Goal: Task Accomplishment & Management: Manage account settings

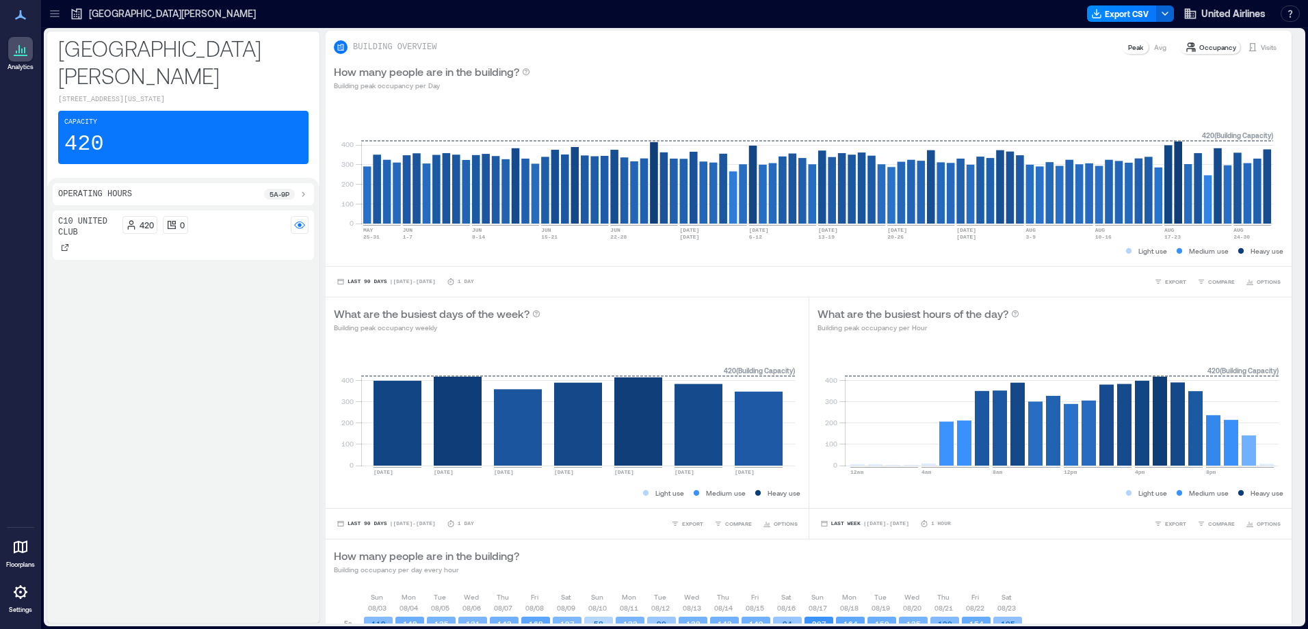
click at [18, 601] on div at bounding box center [20, 592] width 25 height 25
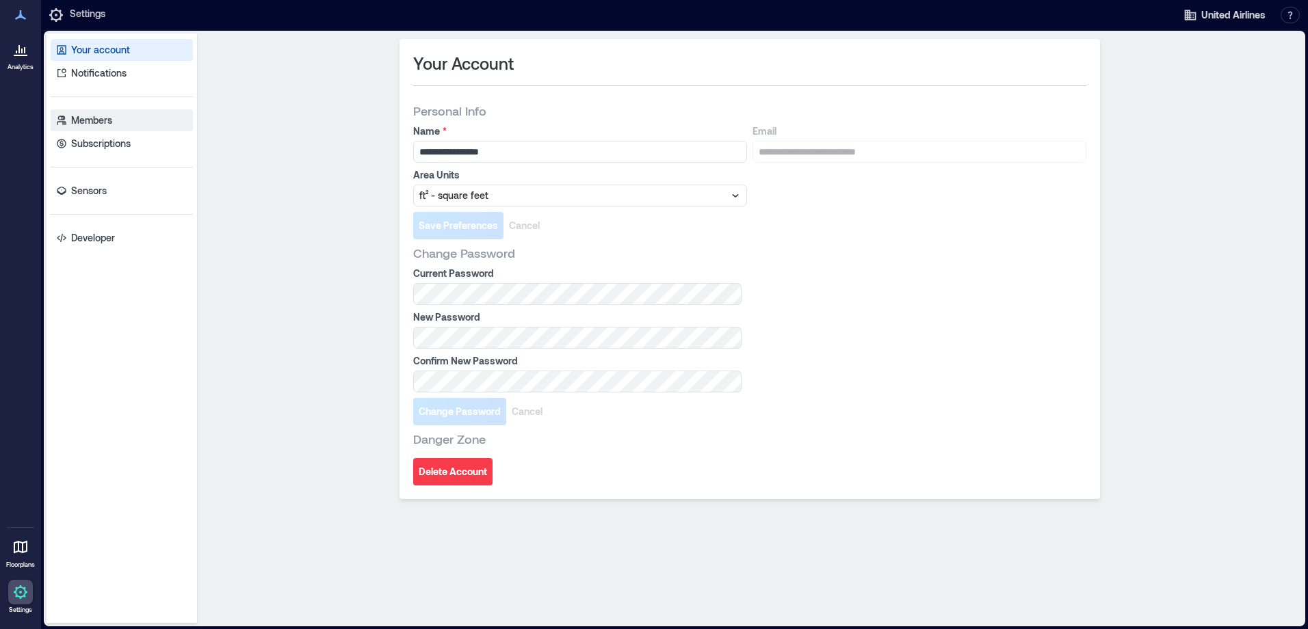
click at [116, 118] on link "Members" at bounding box center [122, 120] width 142 height 22
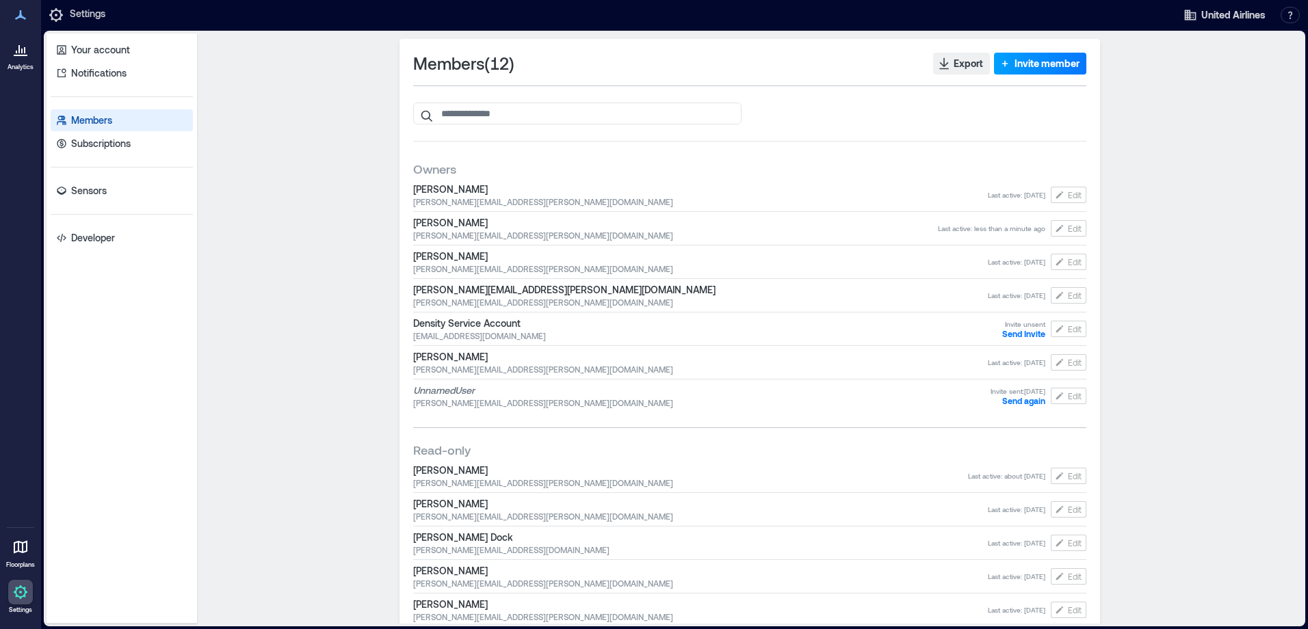
click at [1014, 63] on span "Invite member" at bounding box center [1046, 64] width 65 height 14
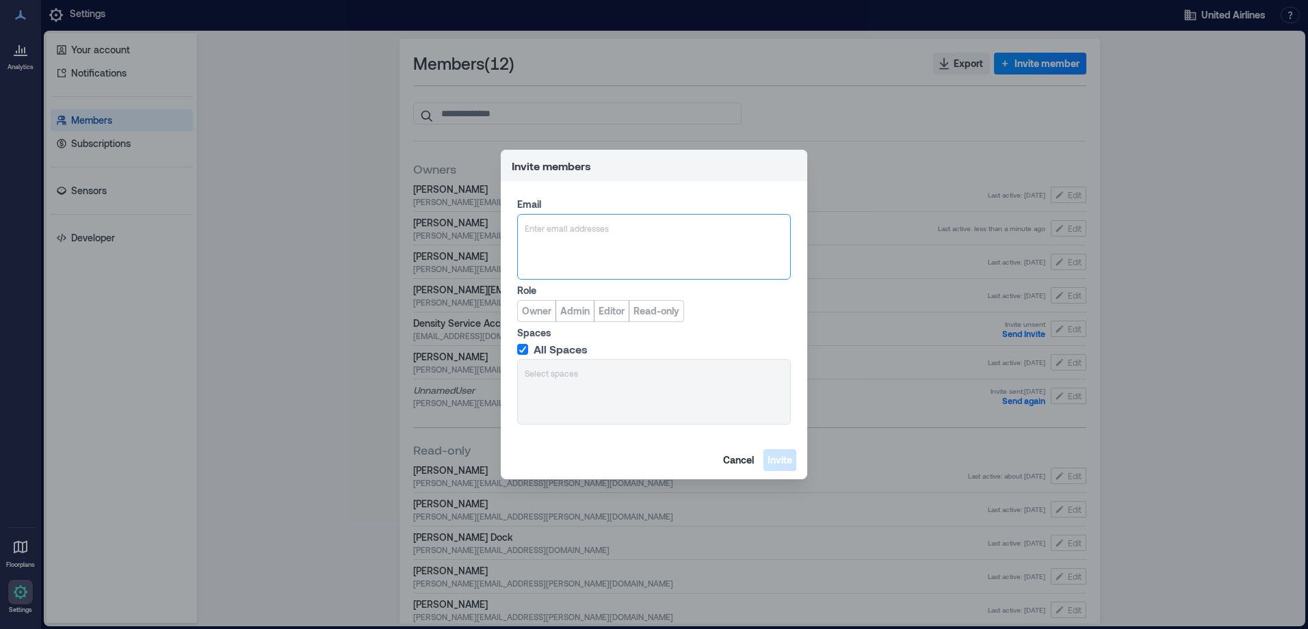
click at [607, 230] on div at bounding box center [654, 229] width 259 height 14
type input "**********"
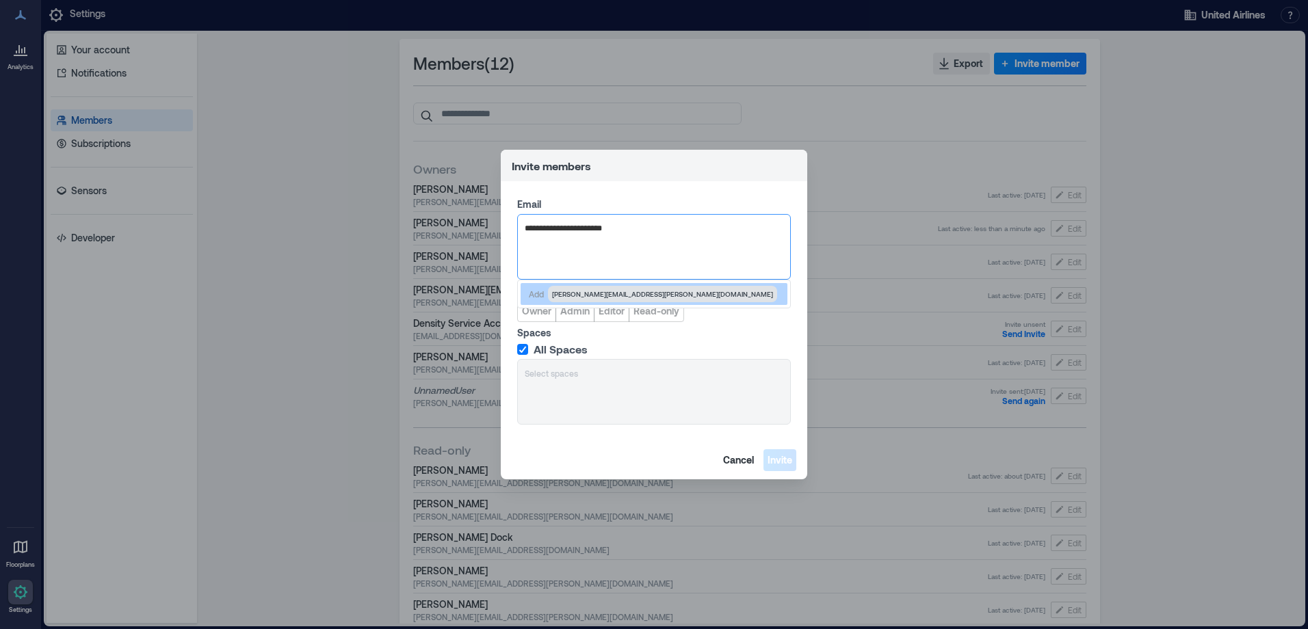
click at [685, 285] on div "Add [PERSON_NAME][EMAIL_ADDRESS][PERSON_NAME][DOMAIN_NAME]" at bounding box center [654, 294] width 267 height 22
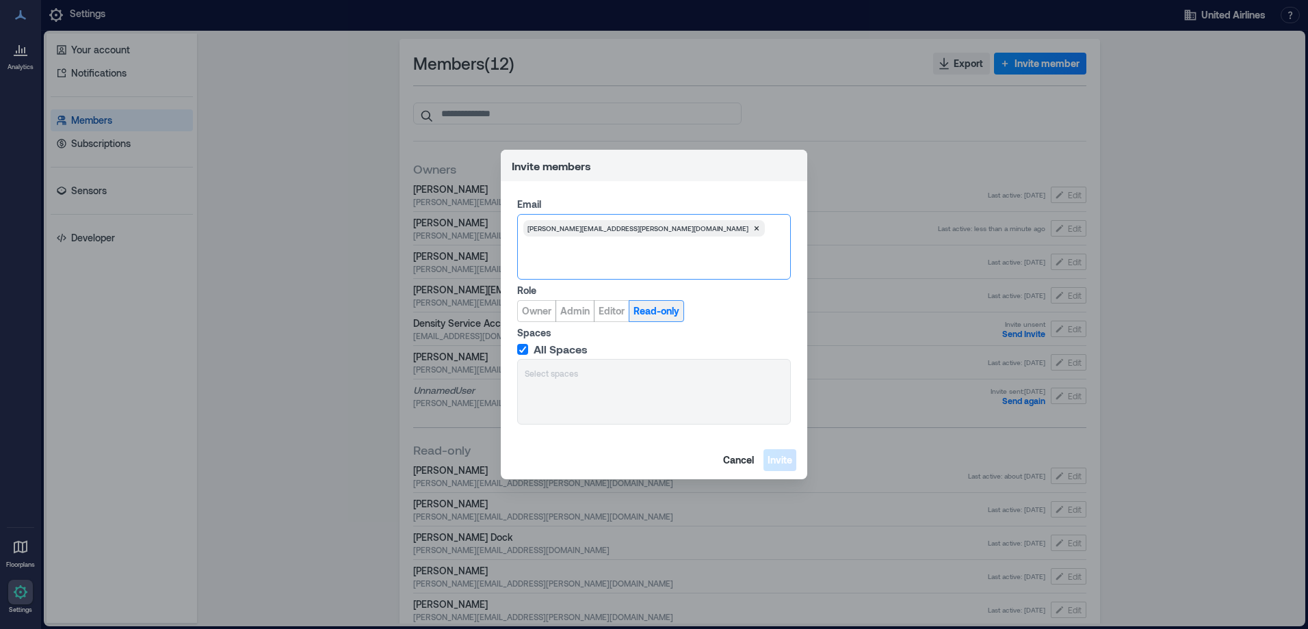
click at [654, 312] on span "Read-only" at bounding box center [656, 311] width 46 height 14
click at [780, 461] on span "Invite" at bounding box center [779, 460] width 25 height 14
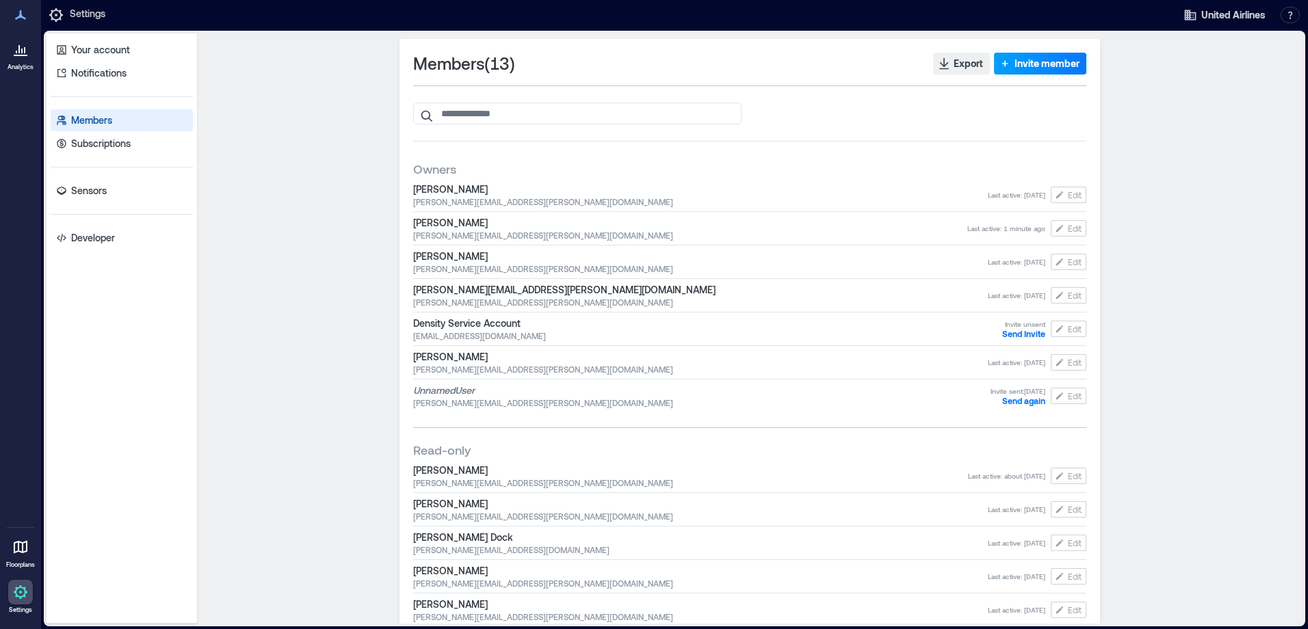
click at [1041, 67] on span "Invite member" at bounding box center [1046, 64] width 65 height 14
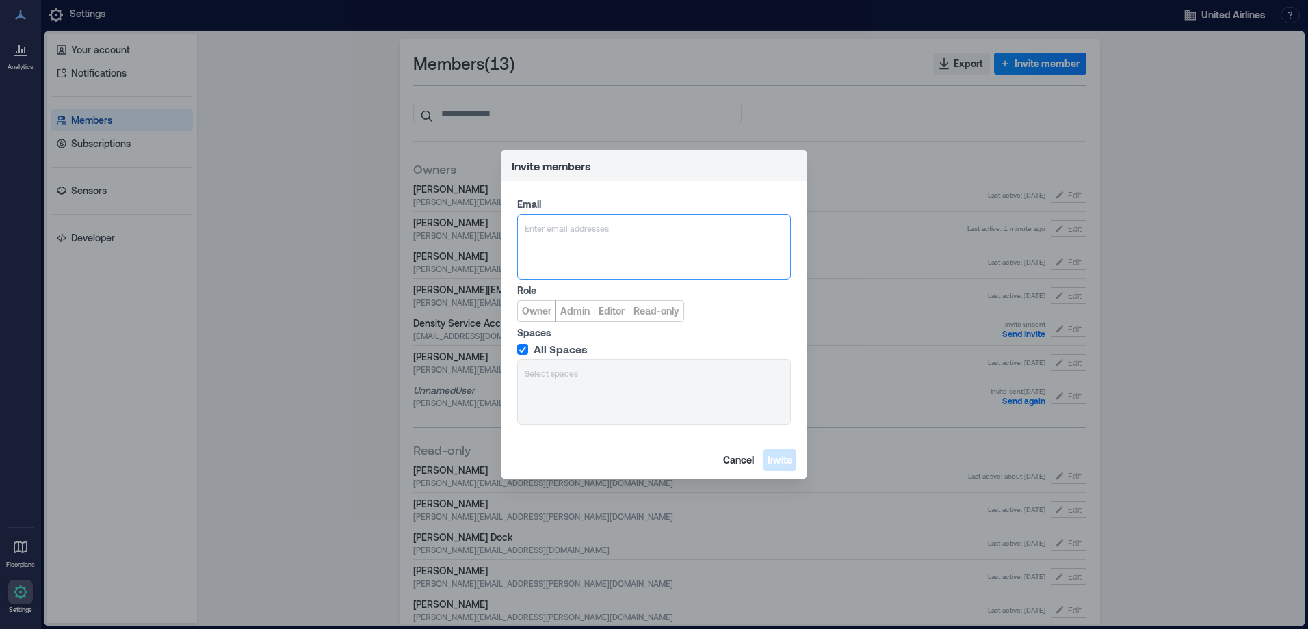
click at [600, 241] on div "Enter email addresses" at bounding box center [654, 247] width 274 height 66
click at [578, 233] on div at bounding box center [654, 229] width 259 height 14
paste input "**********"
type input "**********"
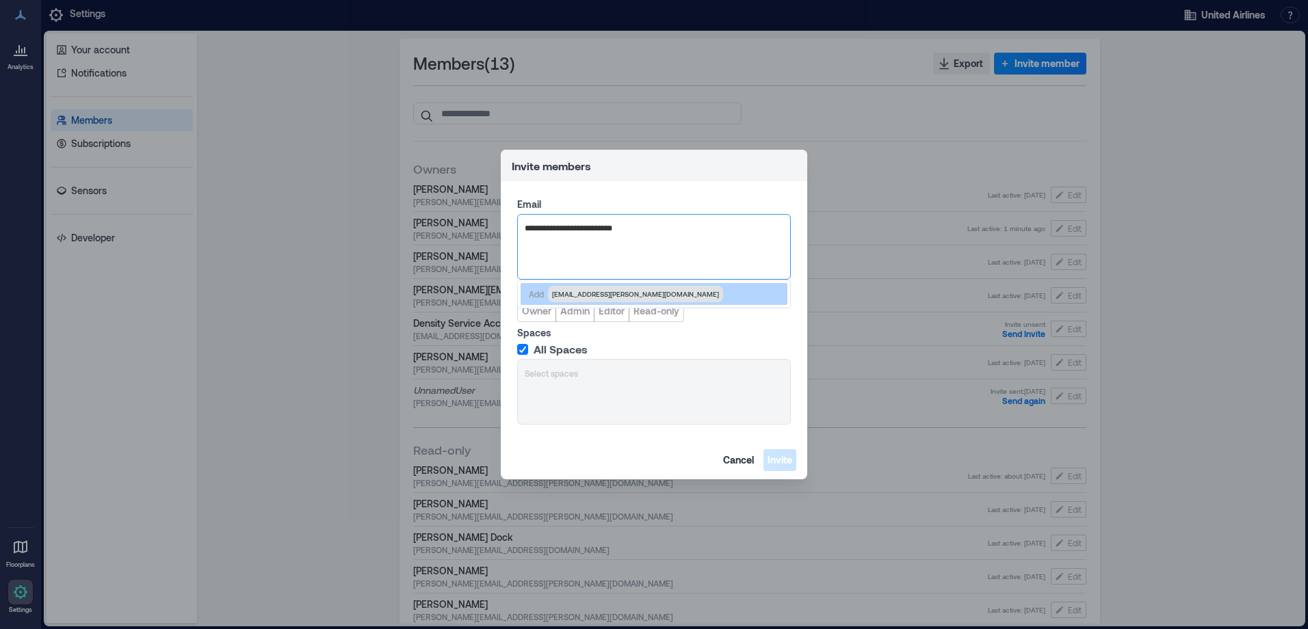
click at [631, 295] on span "[EMAIL_ADDRESS][PERSON_NAME][DOMAIN_NAME]" at bounding box center [635, 294] width 167 height 11
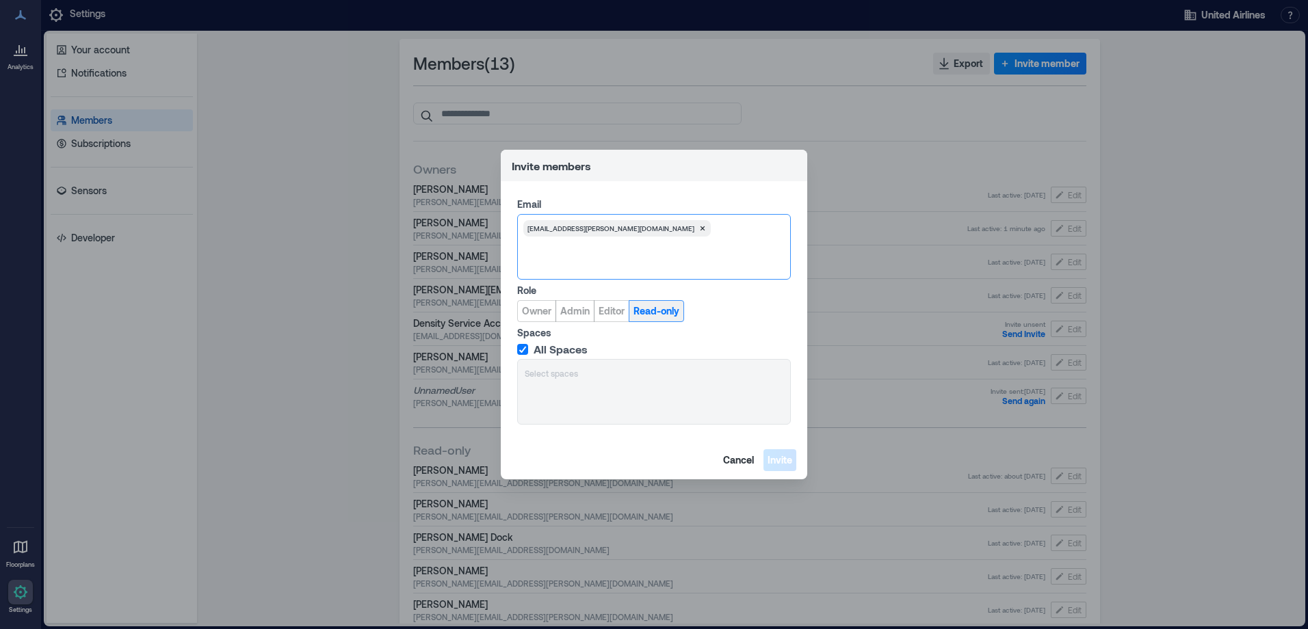
click at [645, 314] on span "Read-only" at bounding box center [656, 311] width 46 height 14
click at [772, 465] on span "Invite" at bounding box center [779, 460] width 25 height 14
